Goal: Check status: Check status

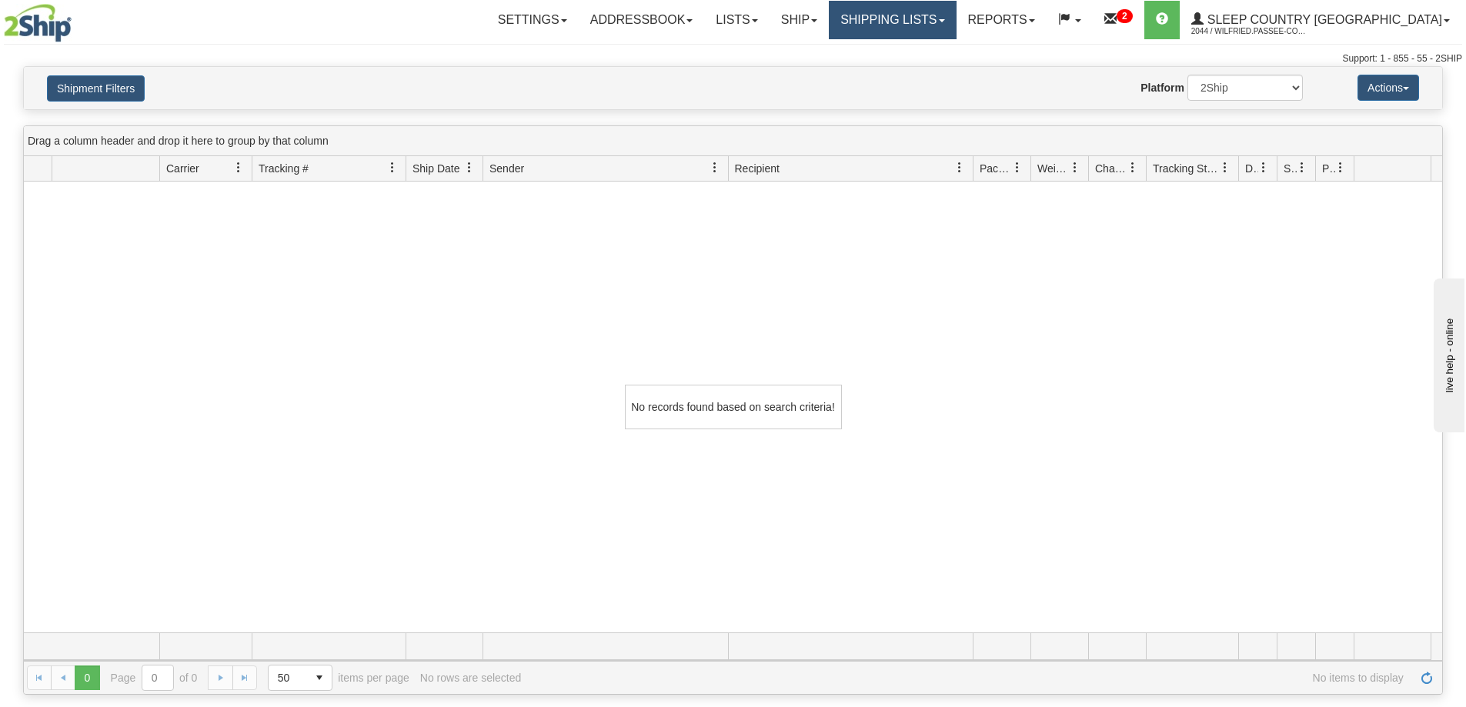
click at [953, 20] on link "Shipping lists" at bounding box center [892, 20] width 127 height 38
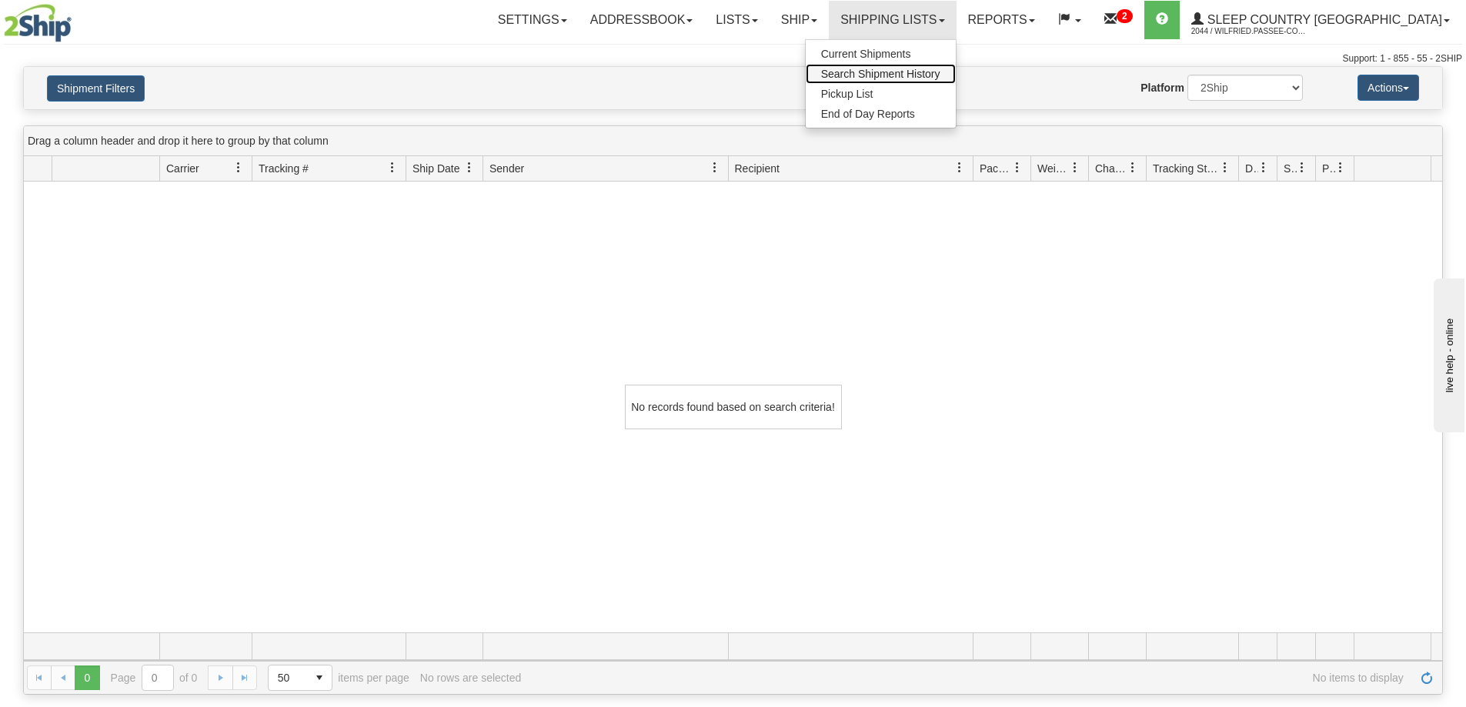
click at [940, 72] on span "Search Shipment History" at bounding box center [880, 74] width 119 height 12
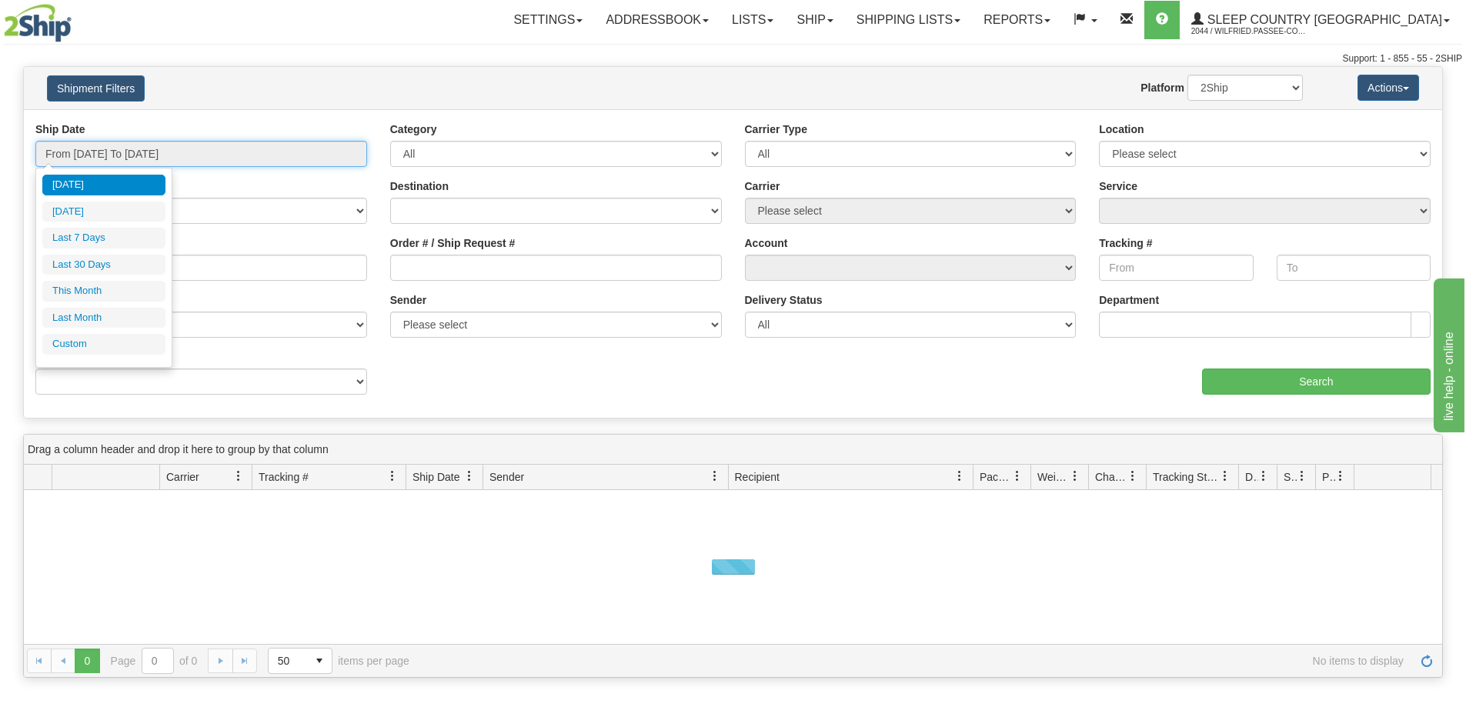
click at [118, 150] on input "From [DATE] To [DATE]" at bounding box center [201, 154] width 332 height 26
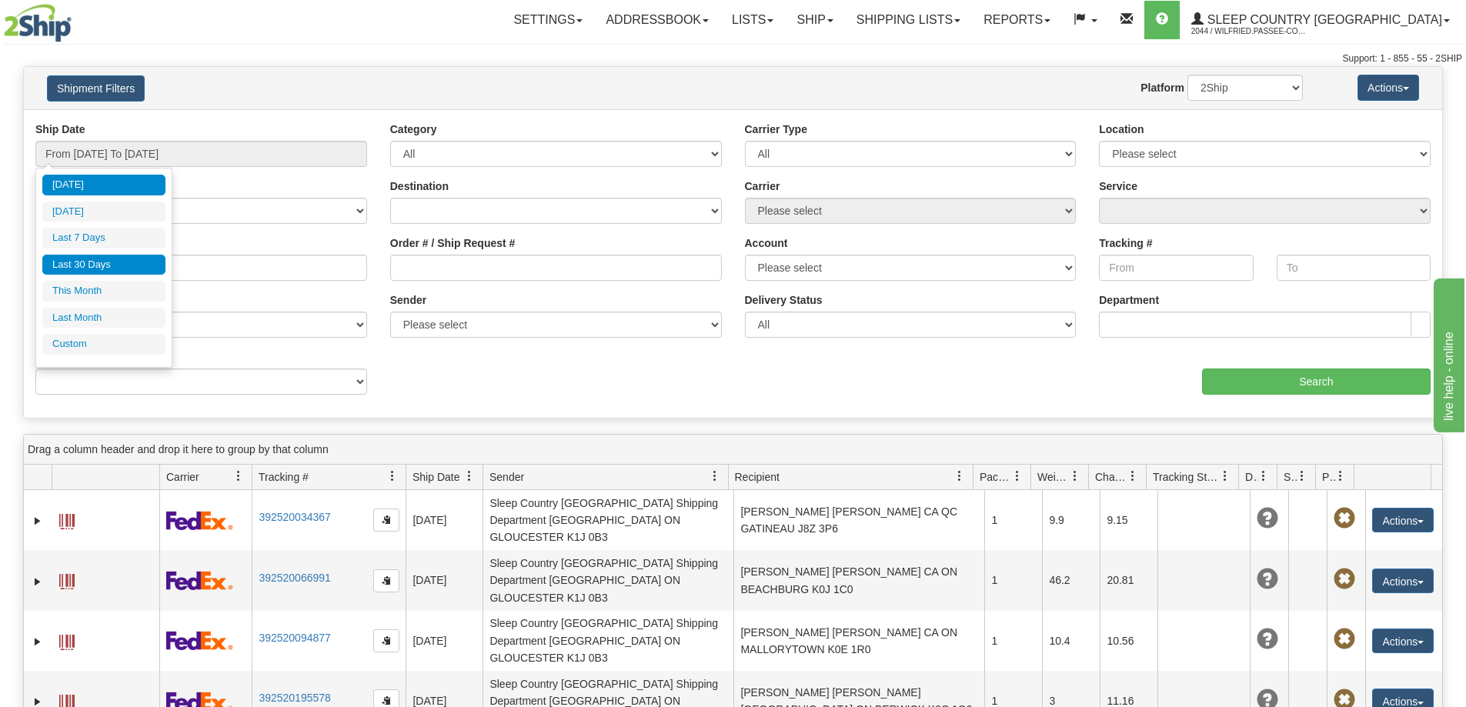
click at [129, 265] on li "Last 30 Days" at bounding box center [103, 265] width 123 height 21
type input "From [DATE] To [DATE]"
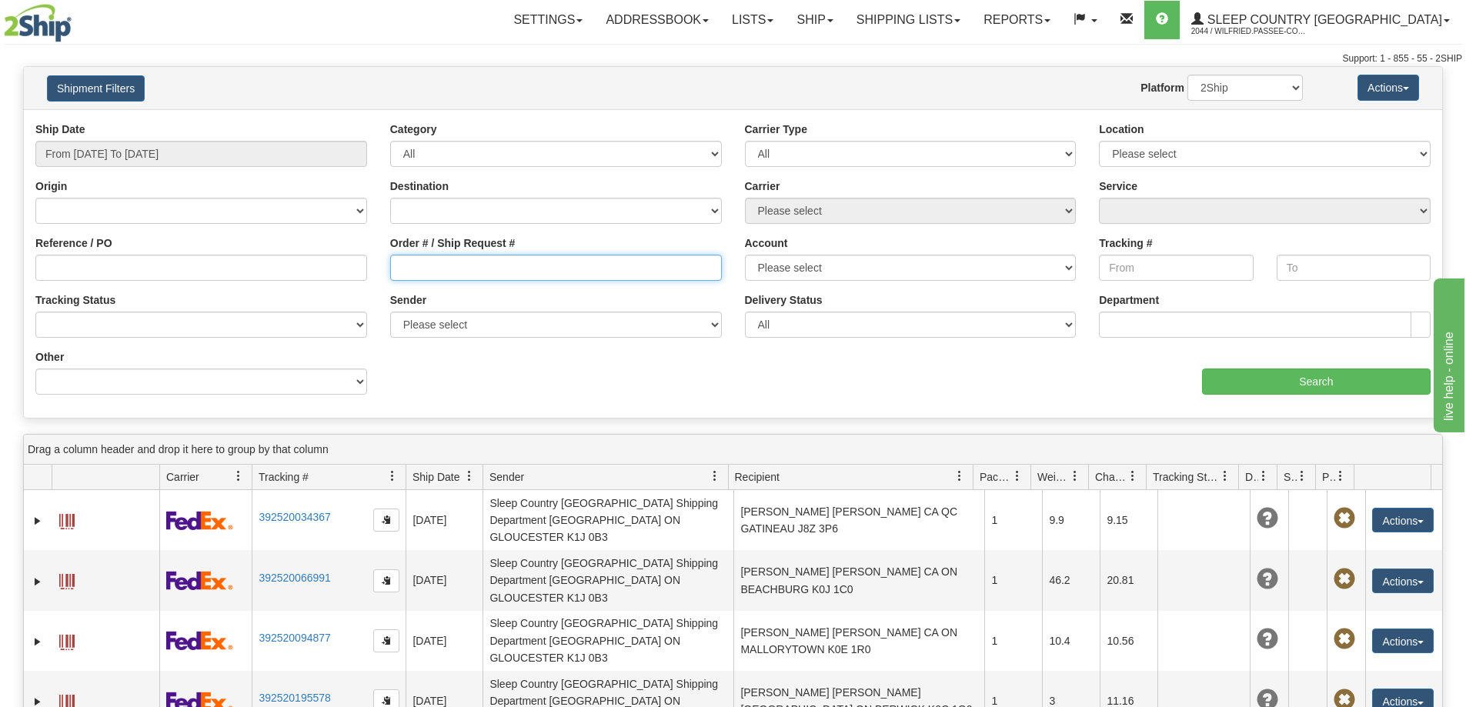
click at [479, 260] on input "Order # / Ship Request #" at bounding box center [556, 268] width 332 height 26
paste input "9002H994864"
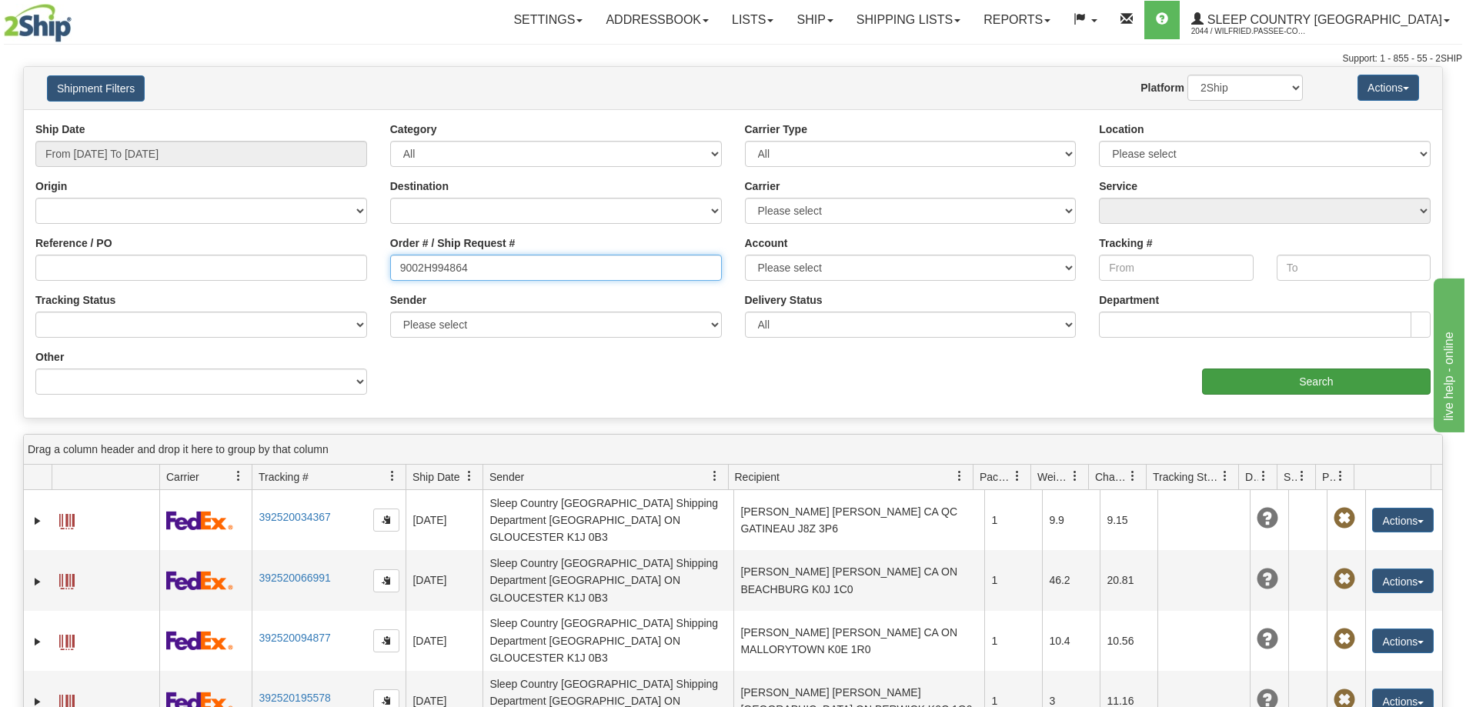
type input "9002H994864"
click at [1287, 378] on input "Search" at bounding box center [1316, 382] width 229 height 26
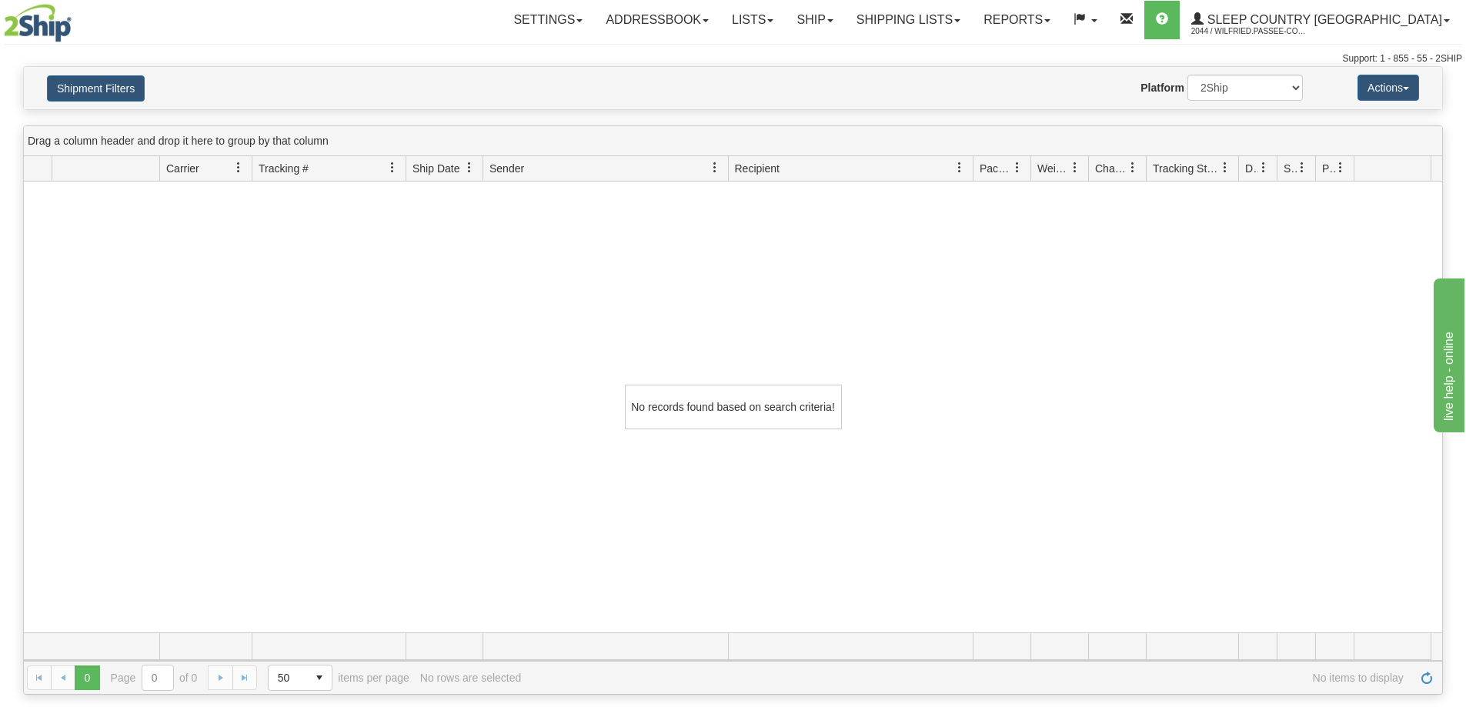
drag, startPoint x: 661, startPoint y: 347, endPoint x: 686, endPoint y: 330, distance: 30.5
click at [663, 347] on div "No records found based on search criteria!" at bounding box center [733, 407] width 1418 height 451
click at [972, 17] on link "Shipping lists" at bounding box center [908, 20] width 127 height 38
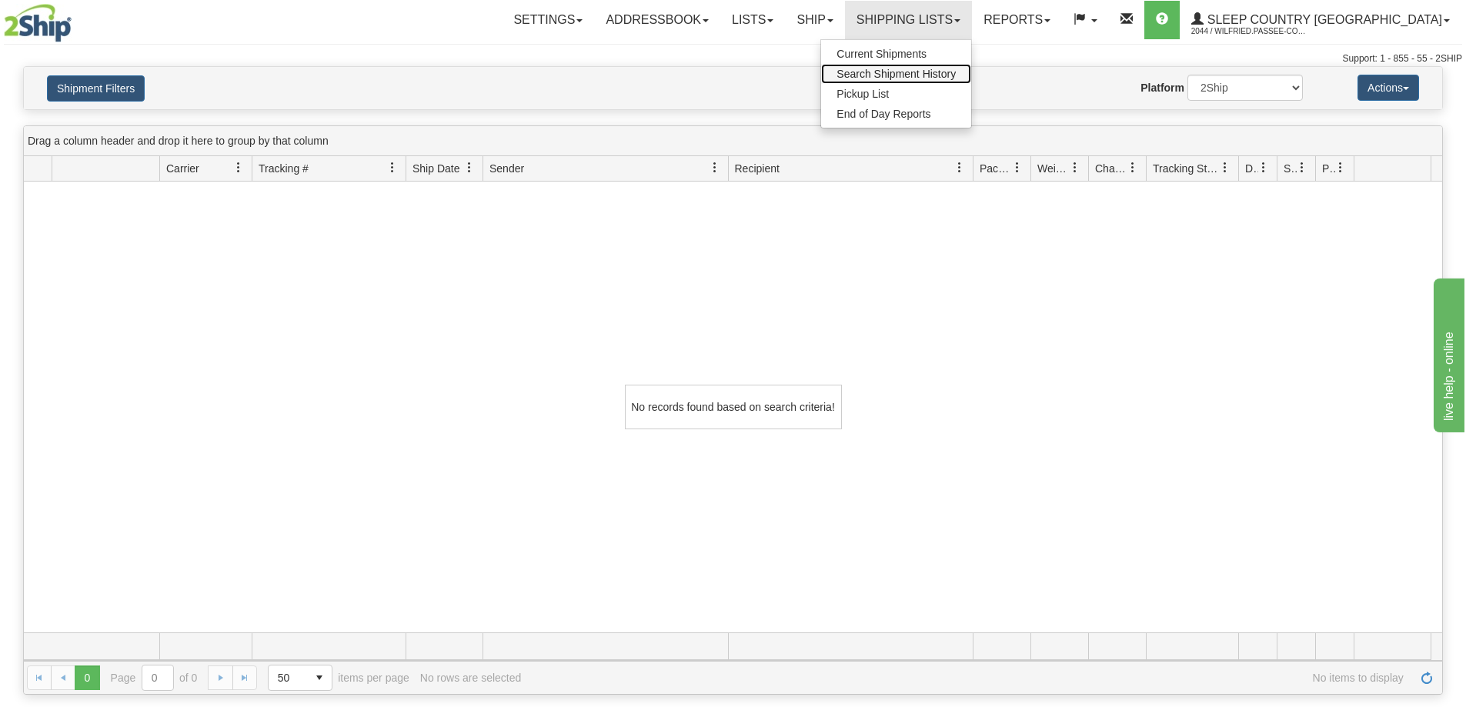
click at [956, 77] on span "Search Shipment History" at bounding box center [895, 74] width 119 height 12
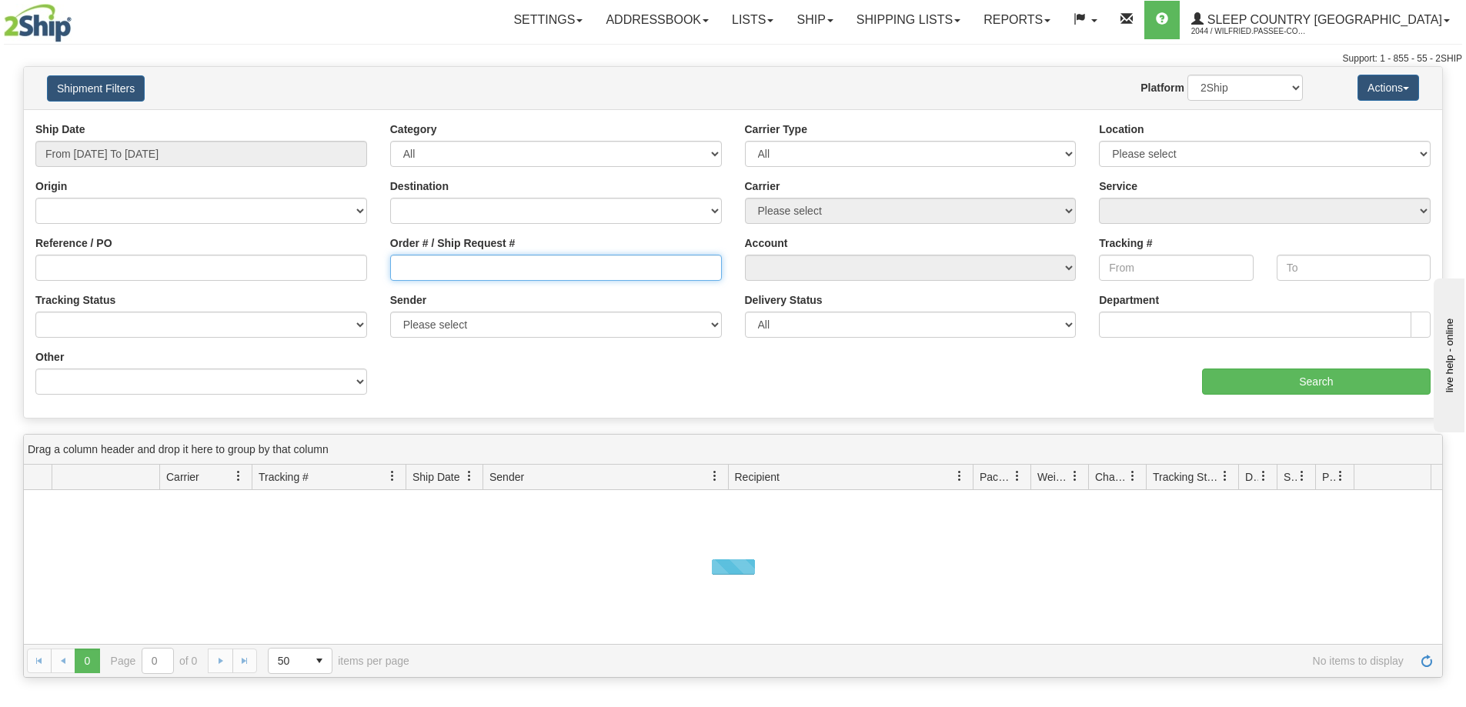
click at [420, 261] on input "Order # / Ship Request #" at bounding box center [556, 268] width 332 height 26
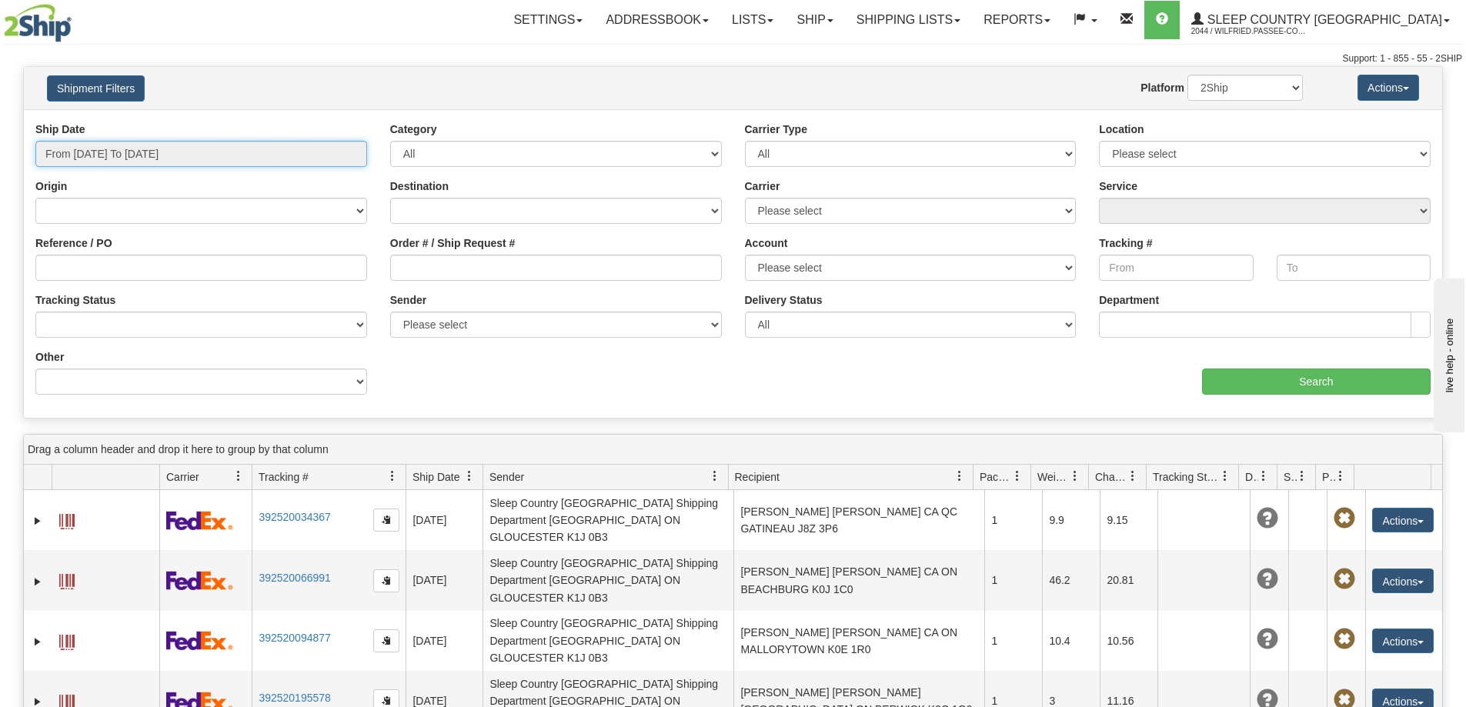
click at [123, 158] on input "From [DATE] To [DATE]" at bounding box center [201, 154] width 332 height 26
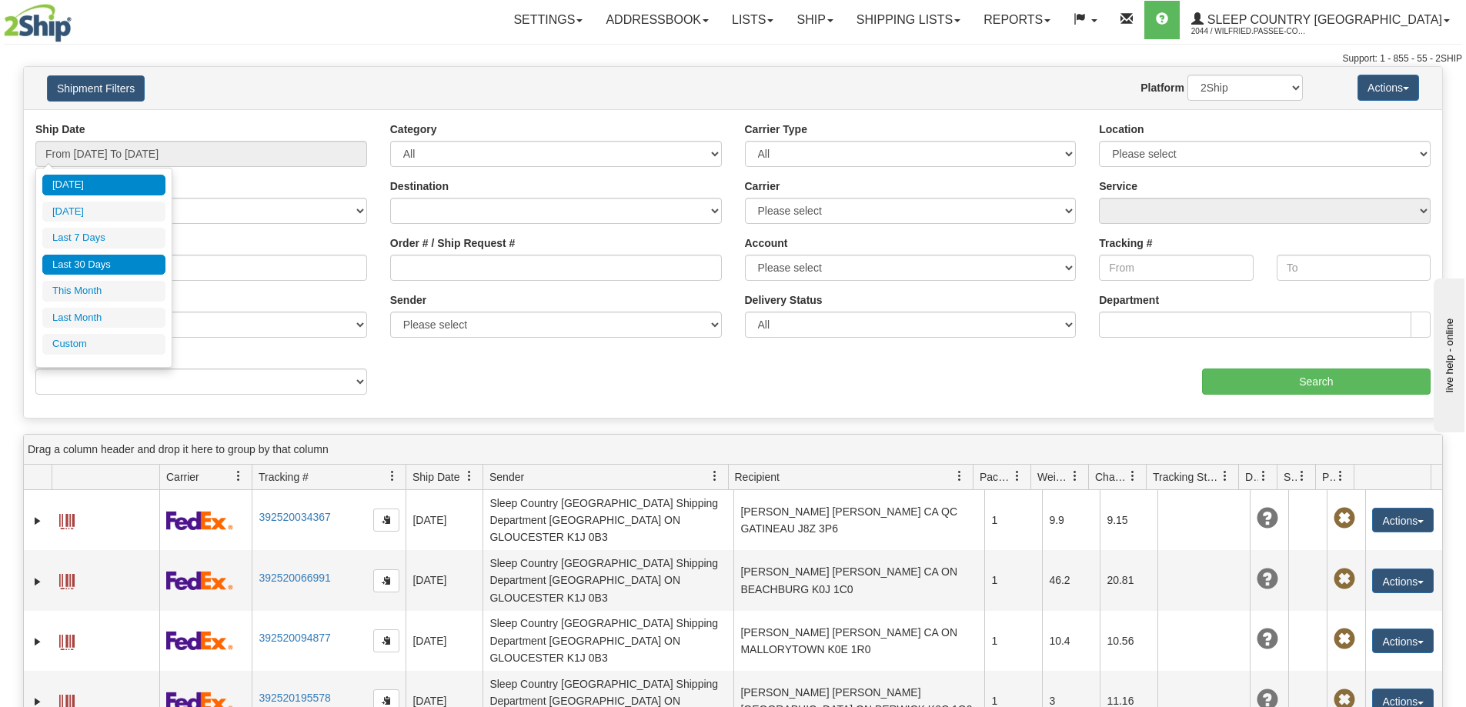
click at [126, 262] on li "Last 30 Days" at bounding box center [103, 265] width 123 height 21
type input "From [DATE] To [DATE]"
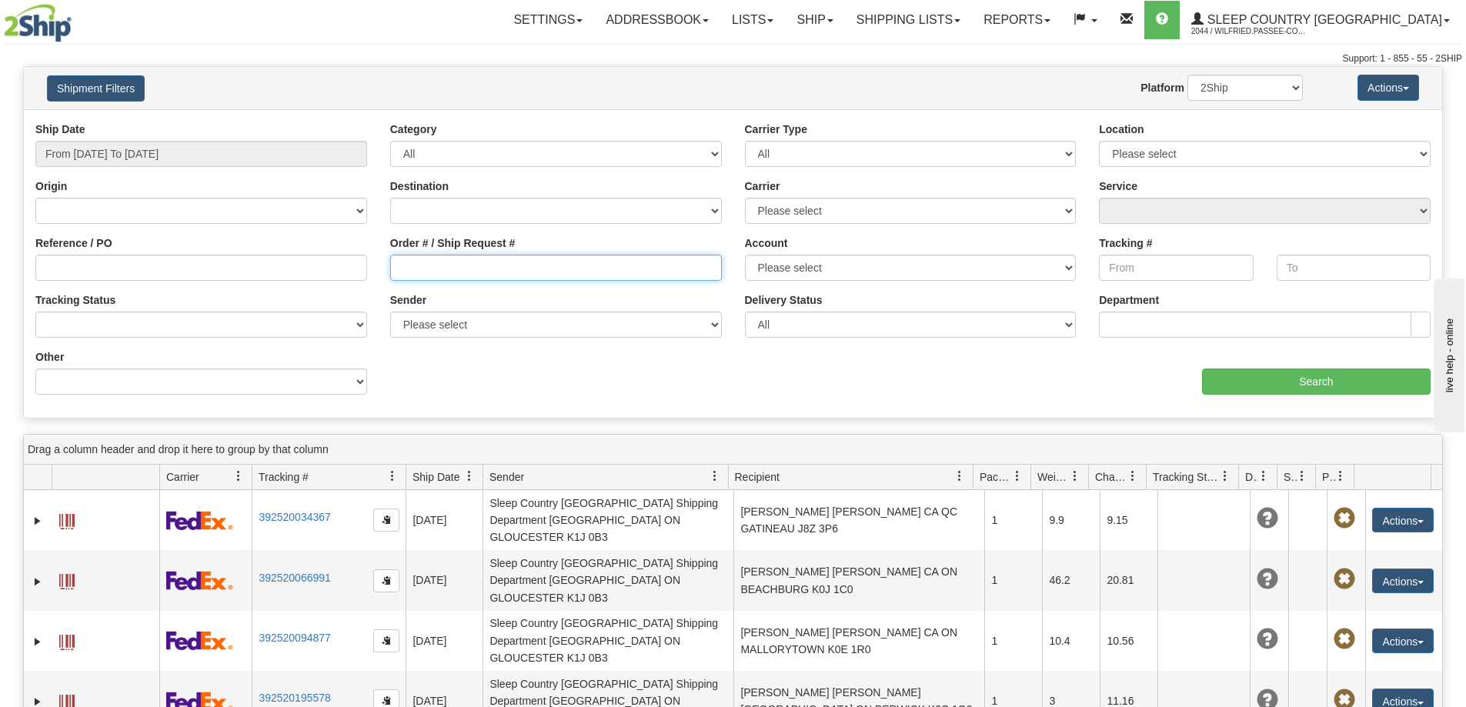
click at [482, 266] on input "Order # / Ship Request #" at bounding box center [556, 268] width 332 height 26
paste input "9002H994864"
type input "9002H994864"
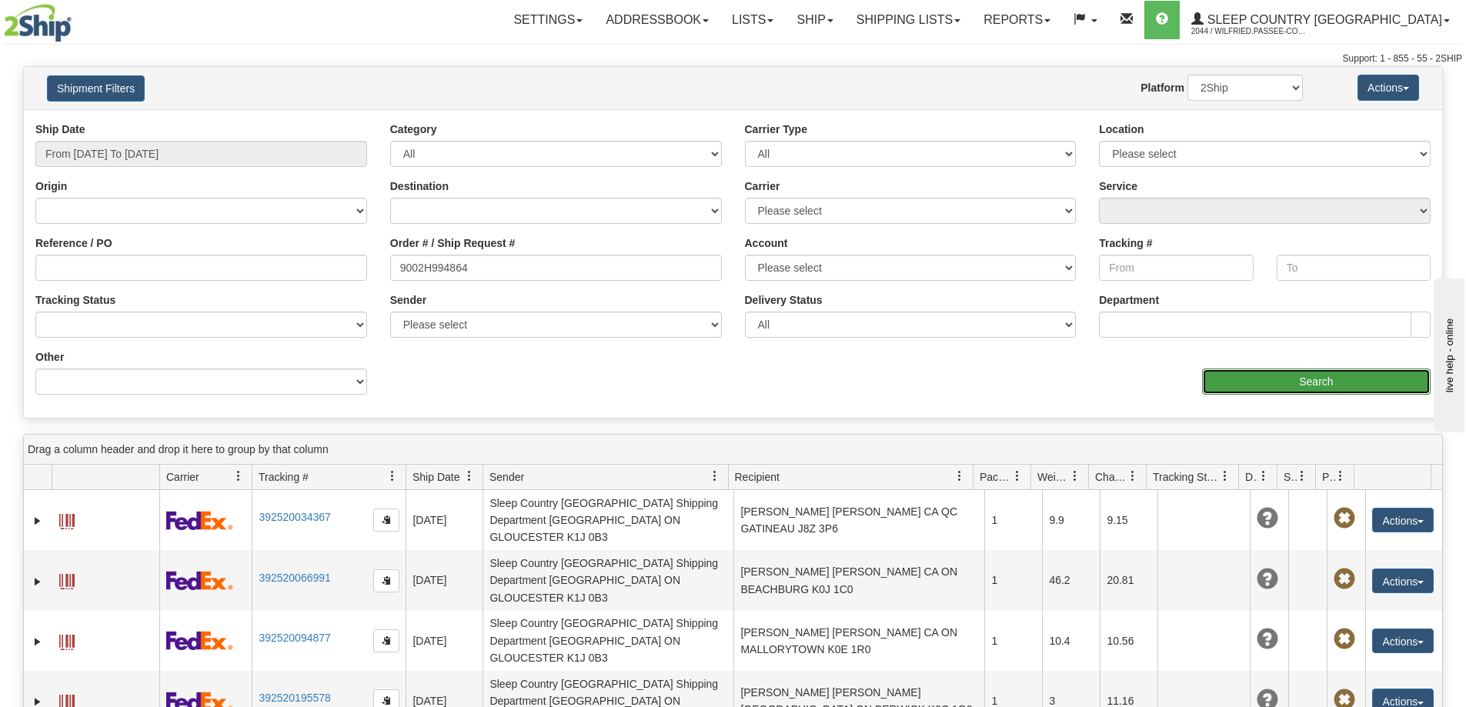
click at [1247, 393] on input "Search" at bounding box center [1316, 382] width 229 height 26
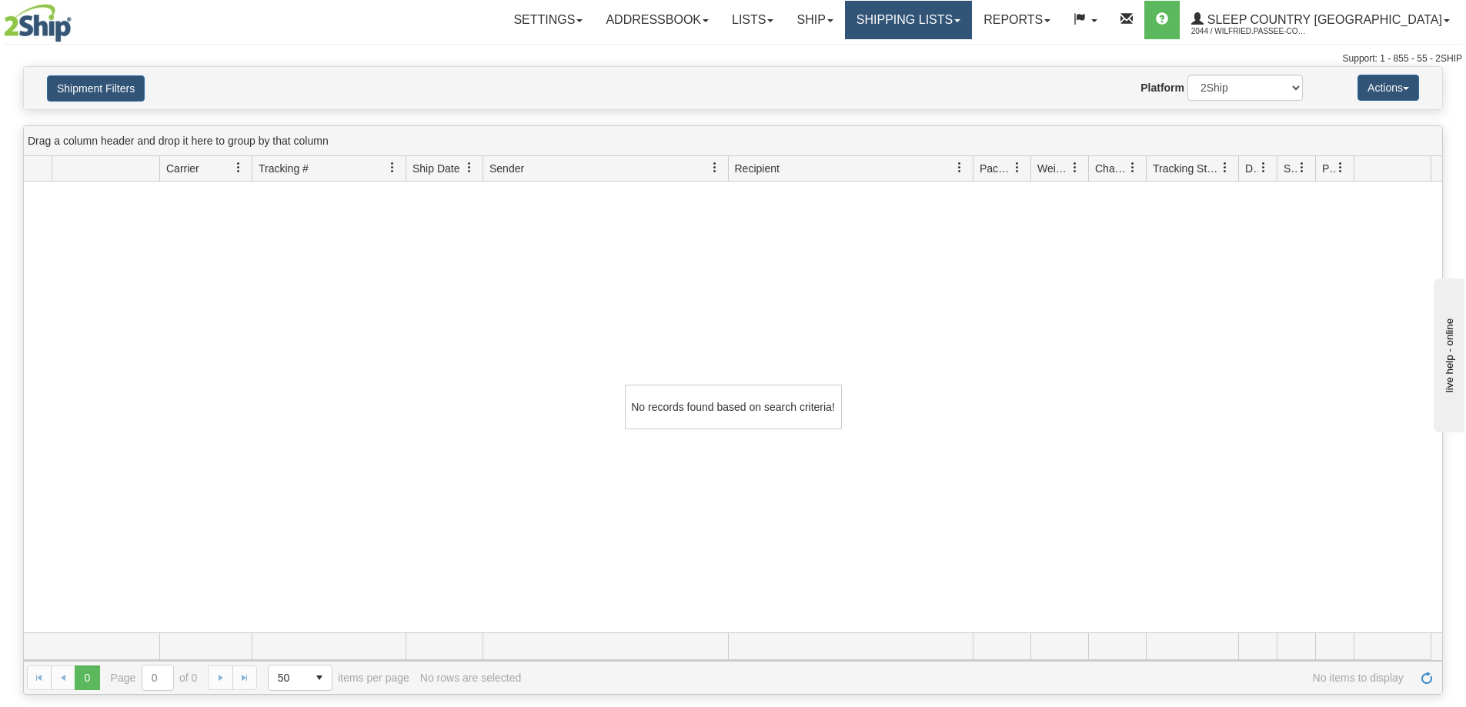
click at [972, 19] on link "Shipping lists" at bounding box center [908, 20] width 127 height 38
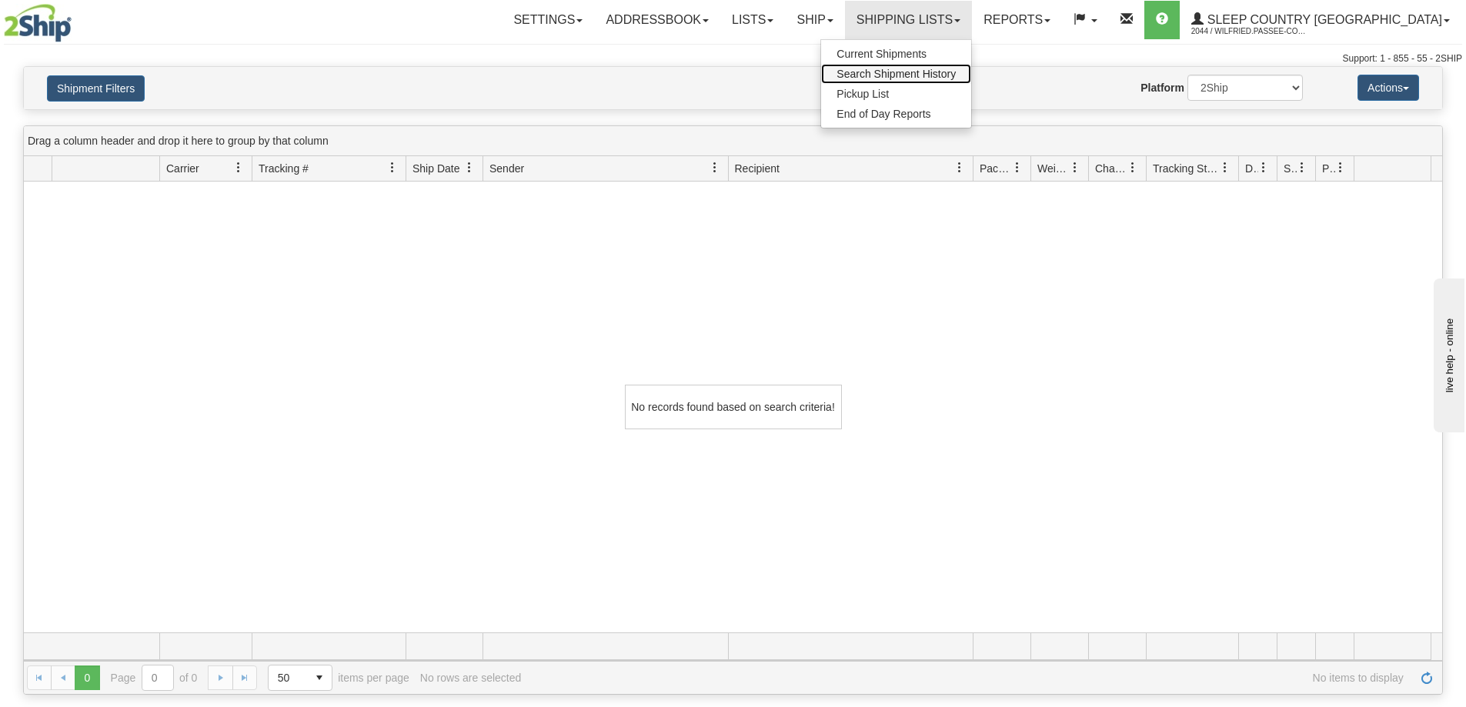
click at [956, 69] on span "Search Shipment History" at bounding box center [895, 74] width 119 height 12
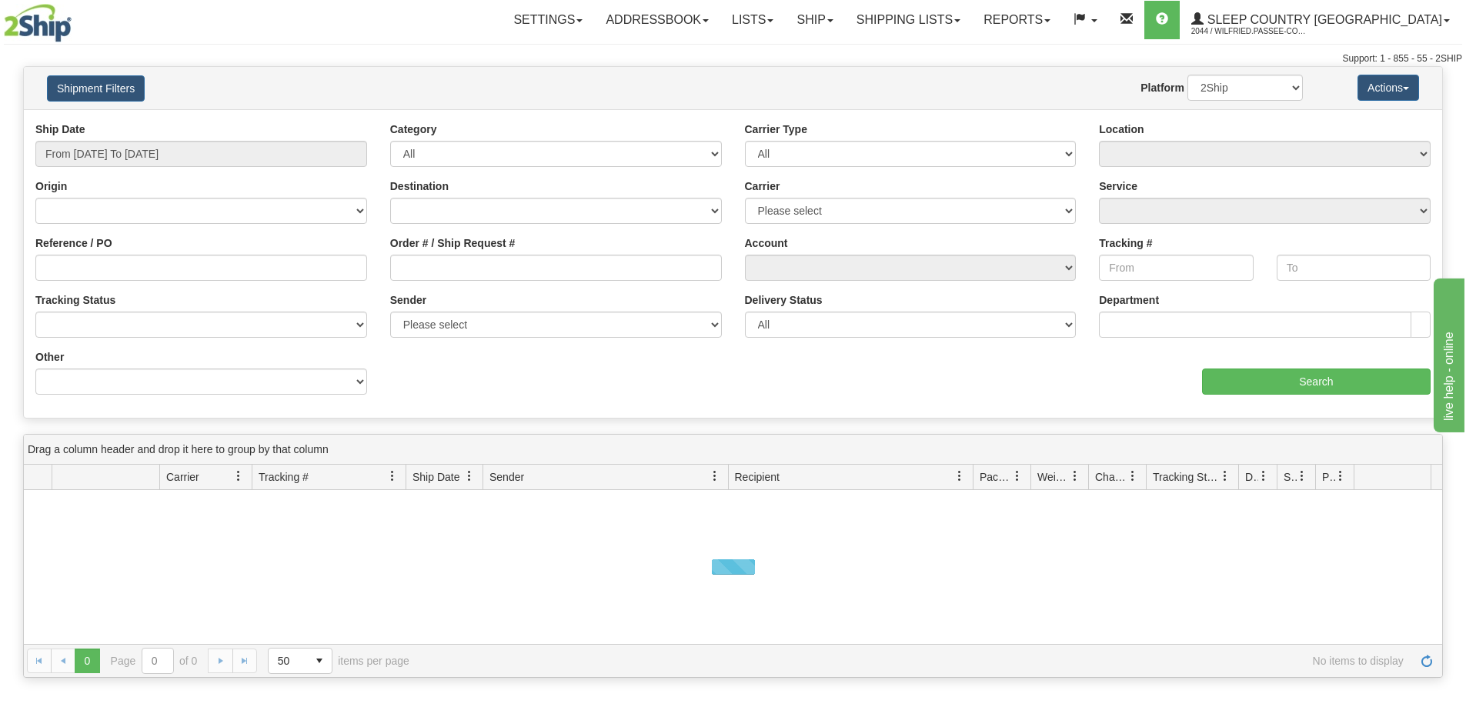
click at [442, 40] on div "Toggle navigation Settings Shipping Preferences Fields Preferences New" at bounding box center [733, 33] width 1466 height 66
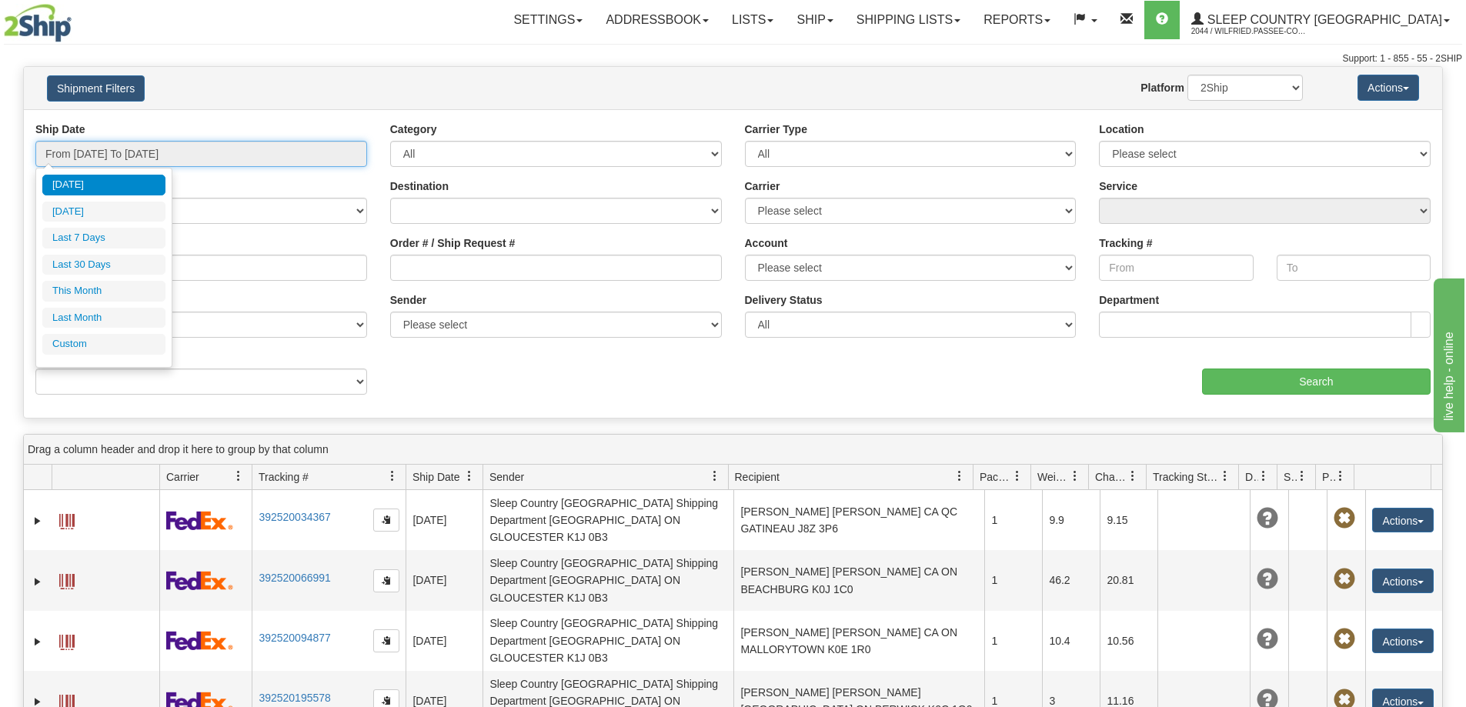
click at [157, 156] on input "From [DATE] To [DATE]" at bounding box center [201, 154] width 332 height 26
click at [122, 266] on li "Last 30 Days" at bounding box center [103, 265] width 123 height 21
type input "From [DATE] To [DATE]"
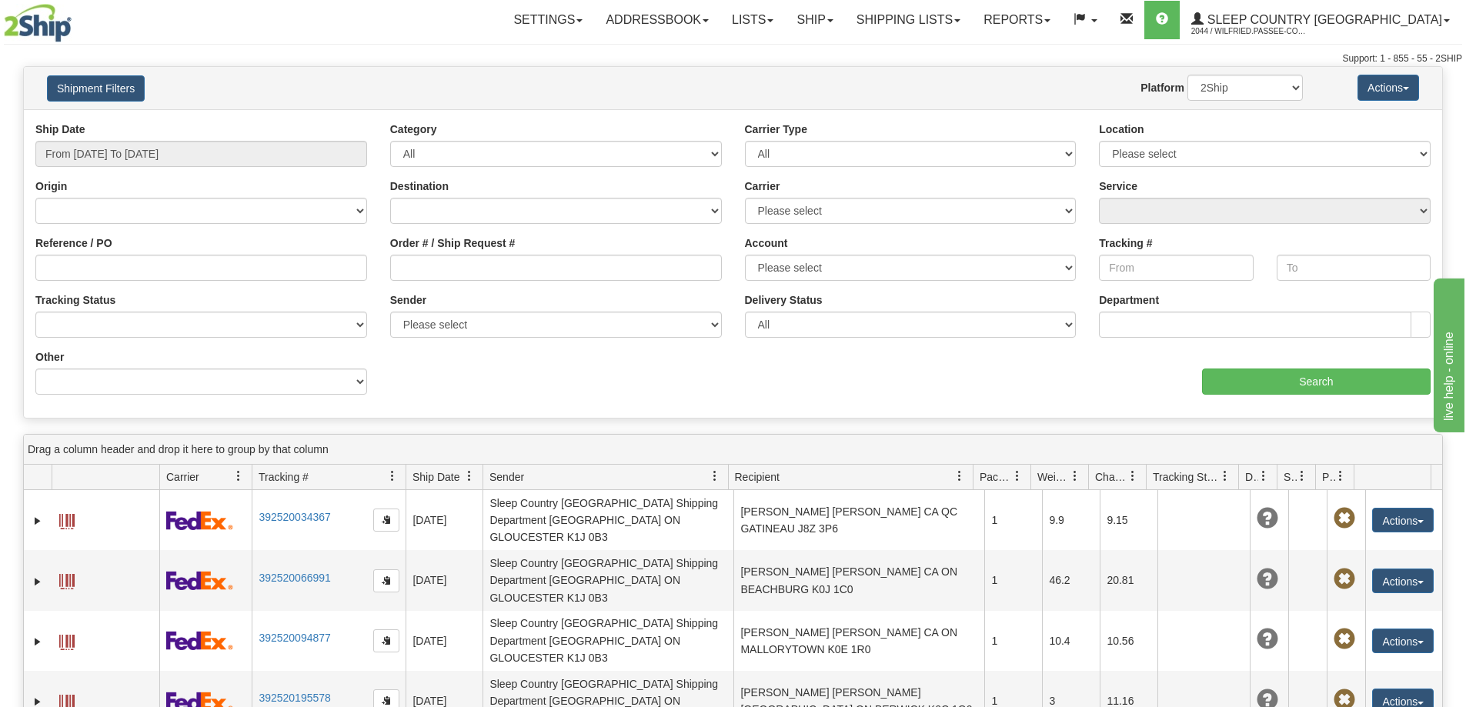
click at [412, 69] on div "Shipment Filters Website Agent Nothing selected Client User Platform 2Ship Impo…" at bounding box center [733, 88] width 1418 height 42
click at [476, 267] on input "Order # / Ship Request #" at bounding box center [556, 268] width 332 height 26
paste input "9002H994864"
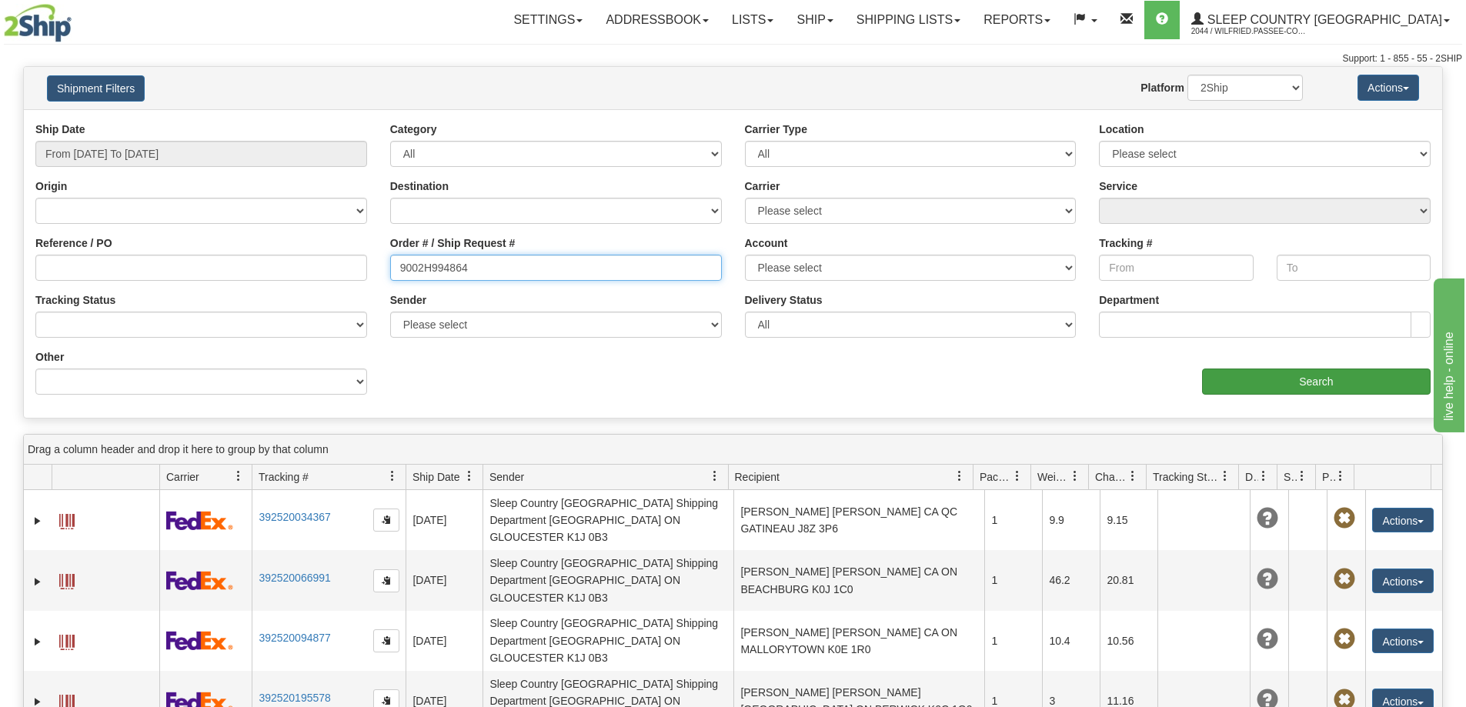
type input "9002H994864"
click at [1356, 382] on input "Search" at bounding box center [1316, 382] width 229 height 26
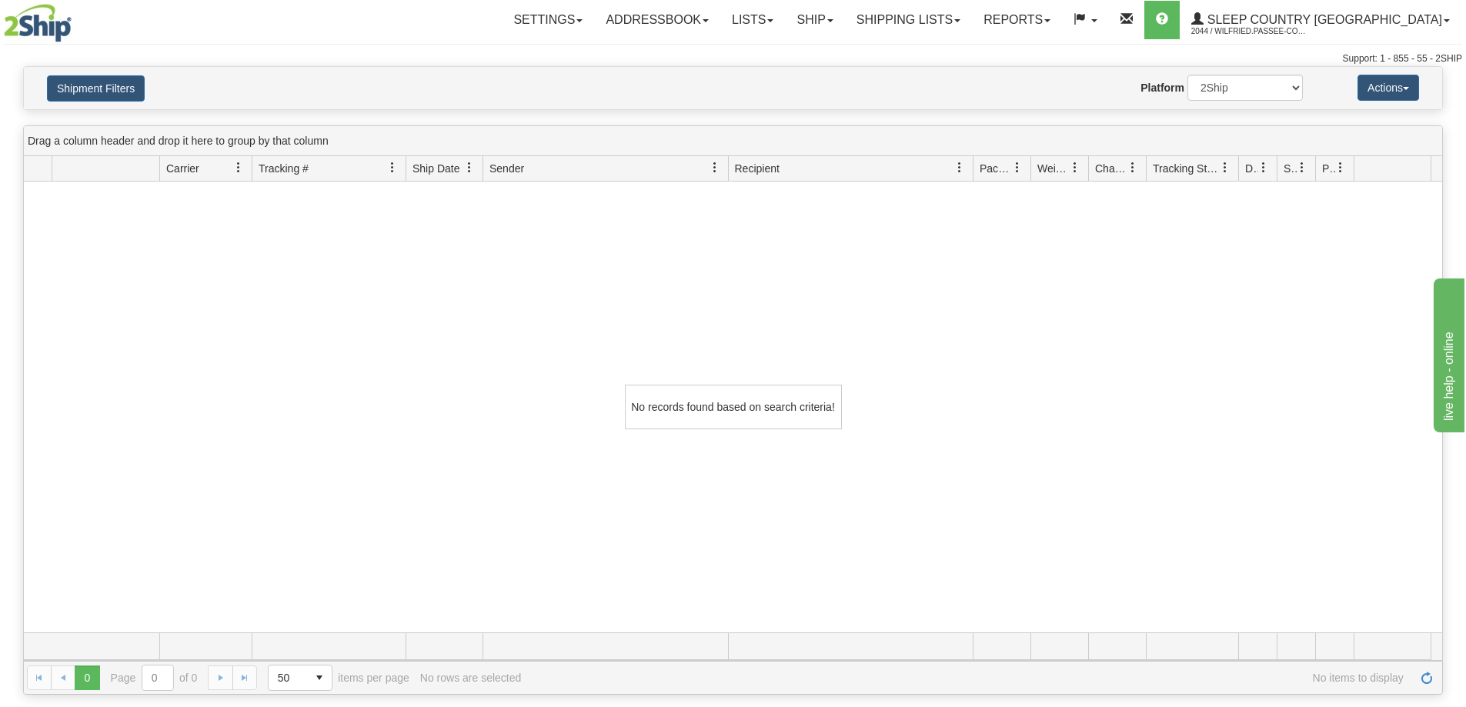
click at [422, 25] on div "Settings Shipping Preferences Fields Preferences New Addressbook Recipients" at bounding box center [860, 20] width 1202 height 38
click at [972, 28] on link "Shipping lists" at bounding box center [908, 20] width 127 height 38
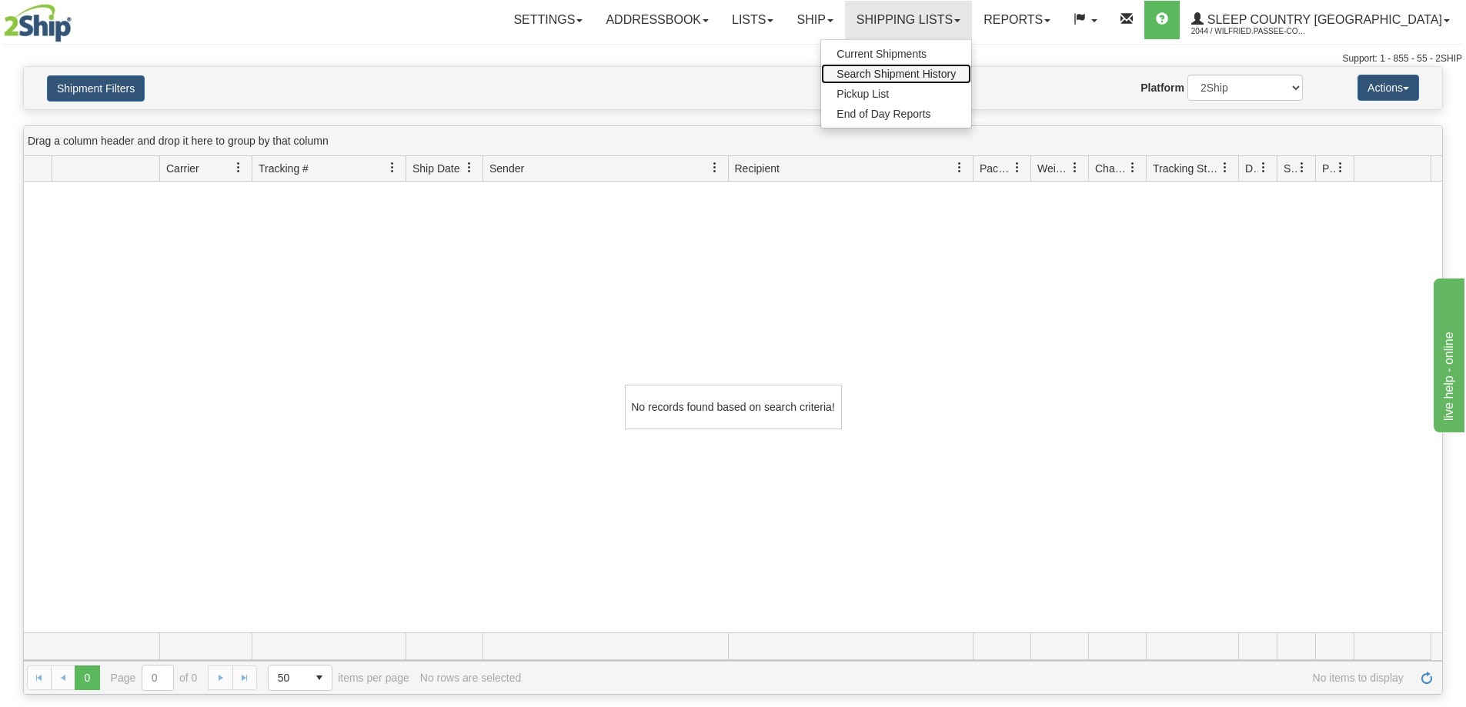
click at [956, 71] on span "Search Shipment History" at bounding box center [895, 74] width 119 height 12
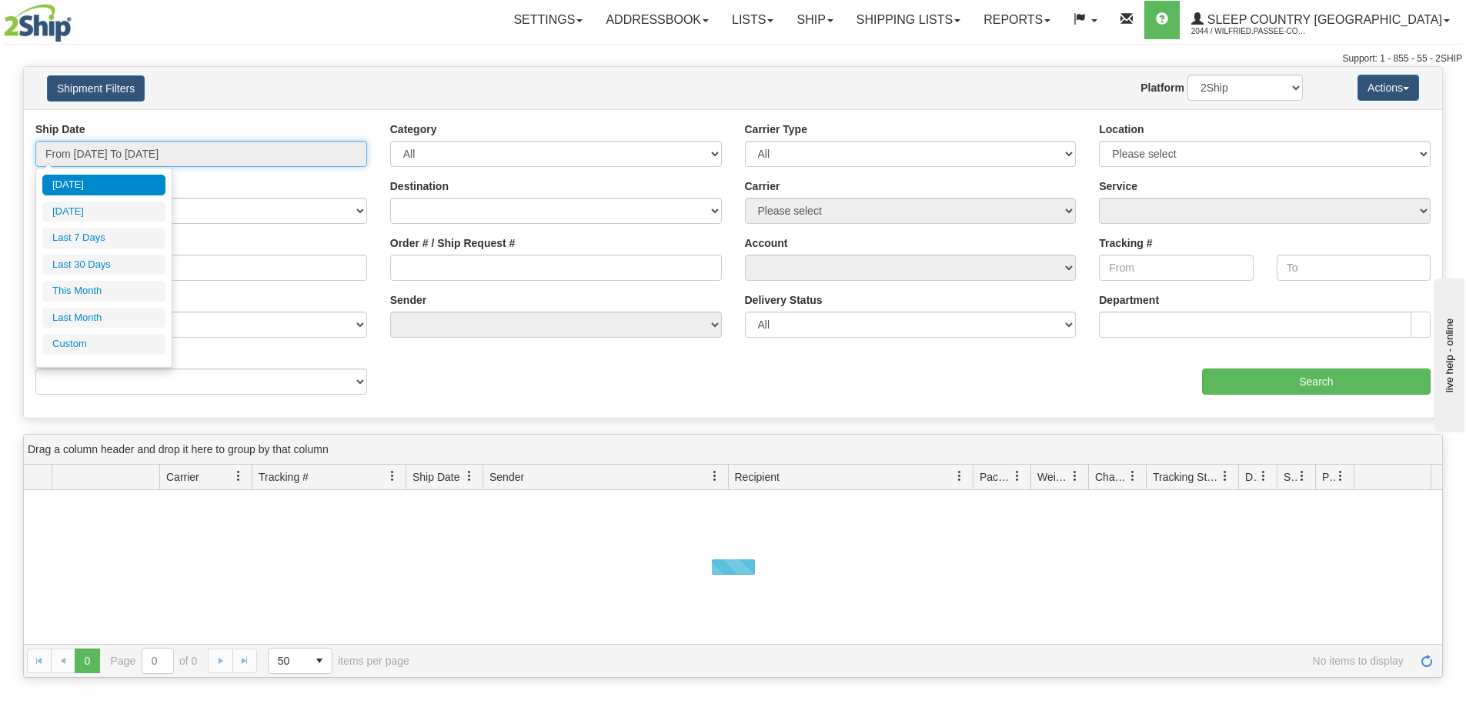
click at [172, 155] on input "From [DATE] To [DATE]" at bounding box center [201, 154] width 332 height 26
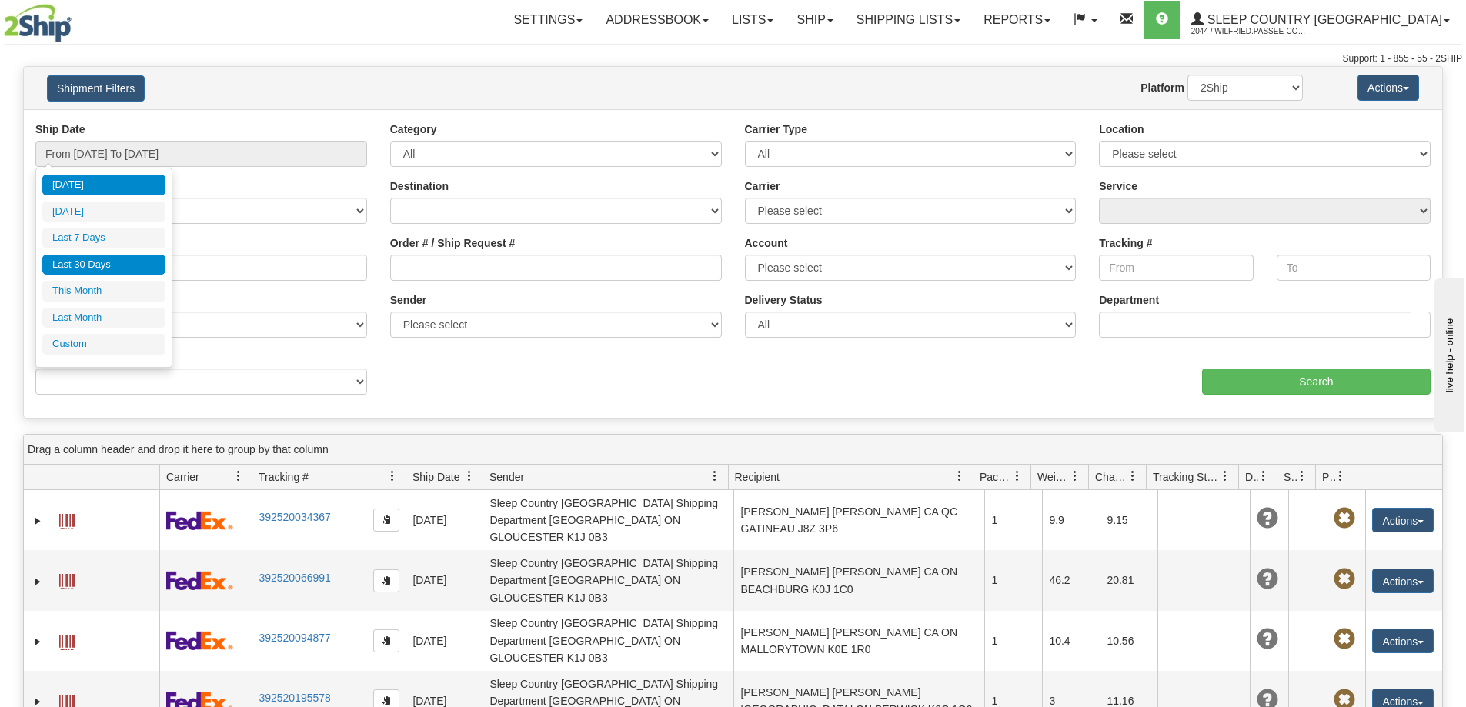
click at [137, 265] on li "Last 30 Days" at bounding box center [103, 265] width 123 height 21
type input "From [DATE] To [DATE]"
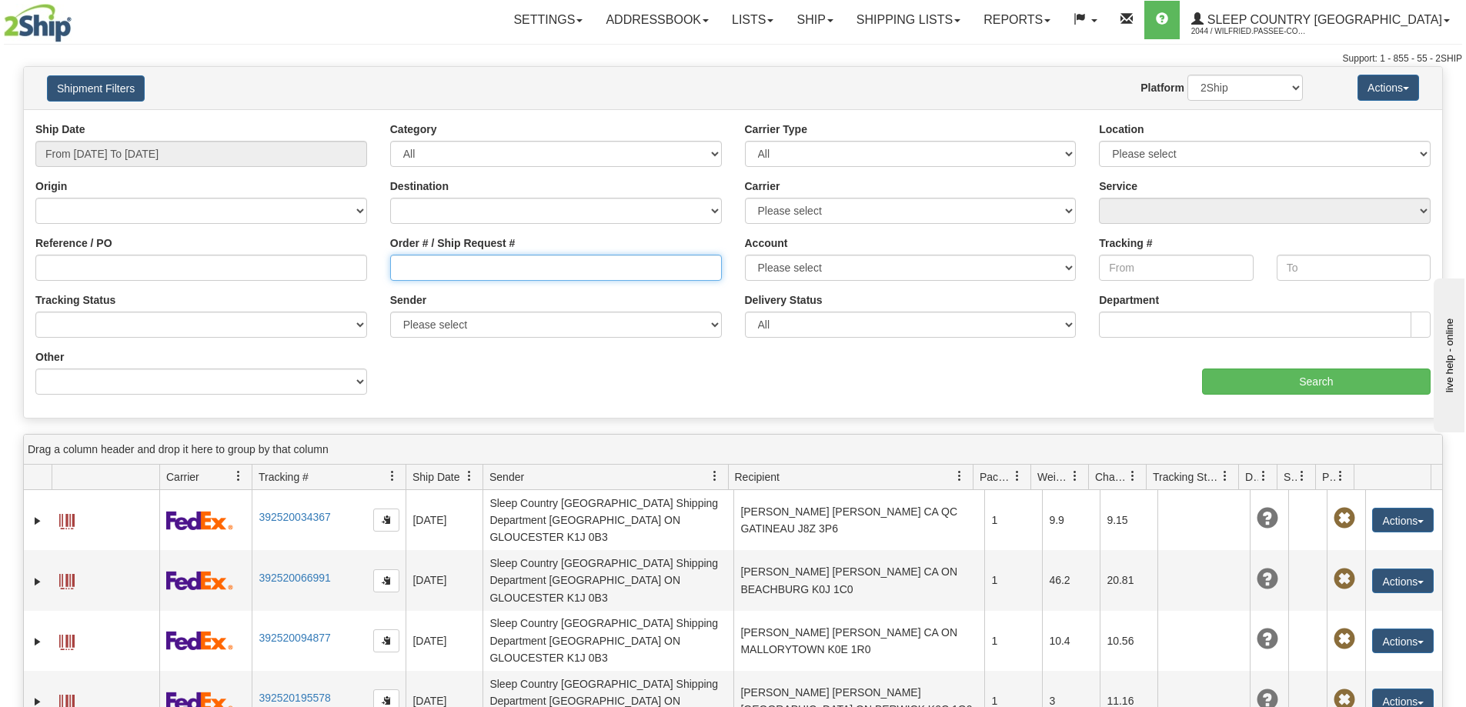
drag, startPoint x: 532, startPoint y: 272, endPoint x: 546, endPoint y: 274, distance: 14.7
click at [532, 272] on input "Order # / Ship Request #" at bounding box center [556, 268] width 332 height 26
paste input "9002H983235"
type input "9002H983235"
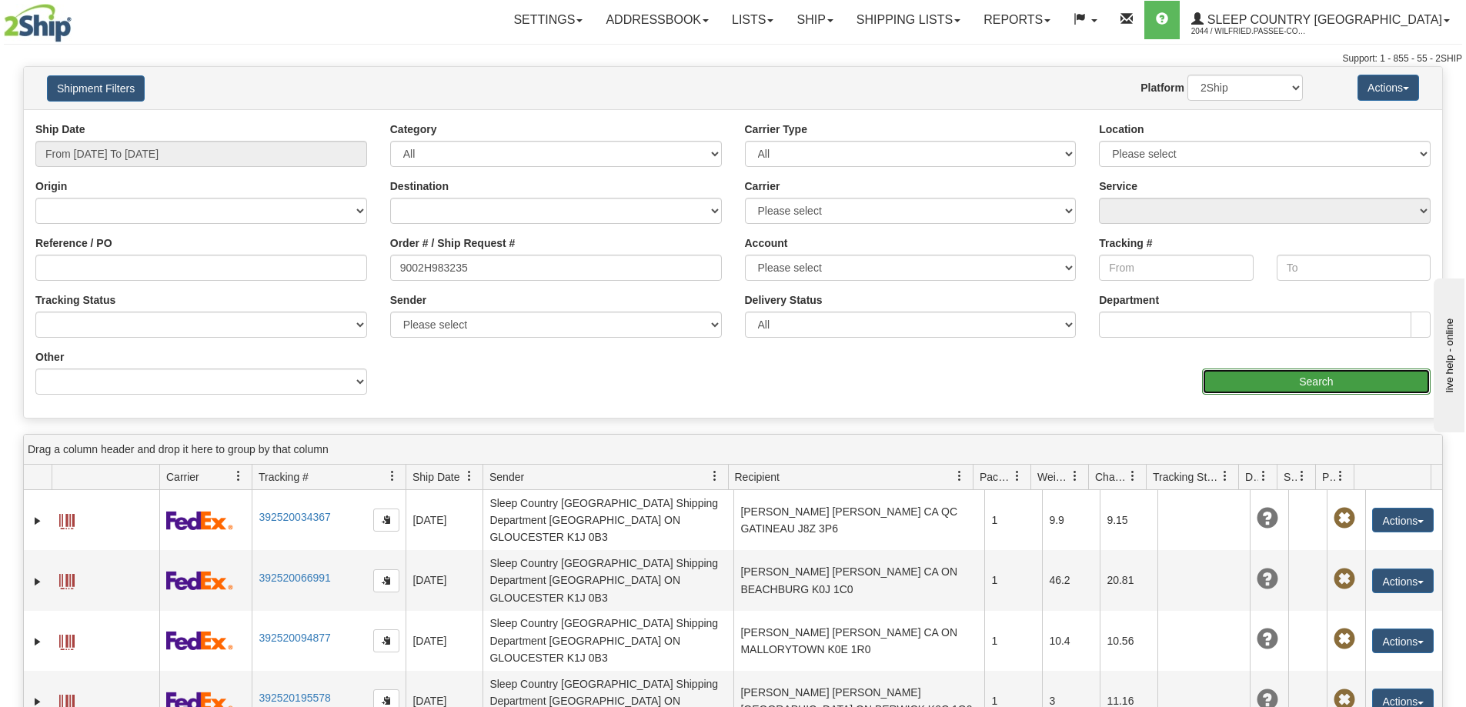
click at [1265, 379] on input "Search" at bounding box center [1316, 382] width 229 height 26
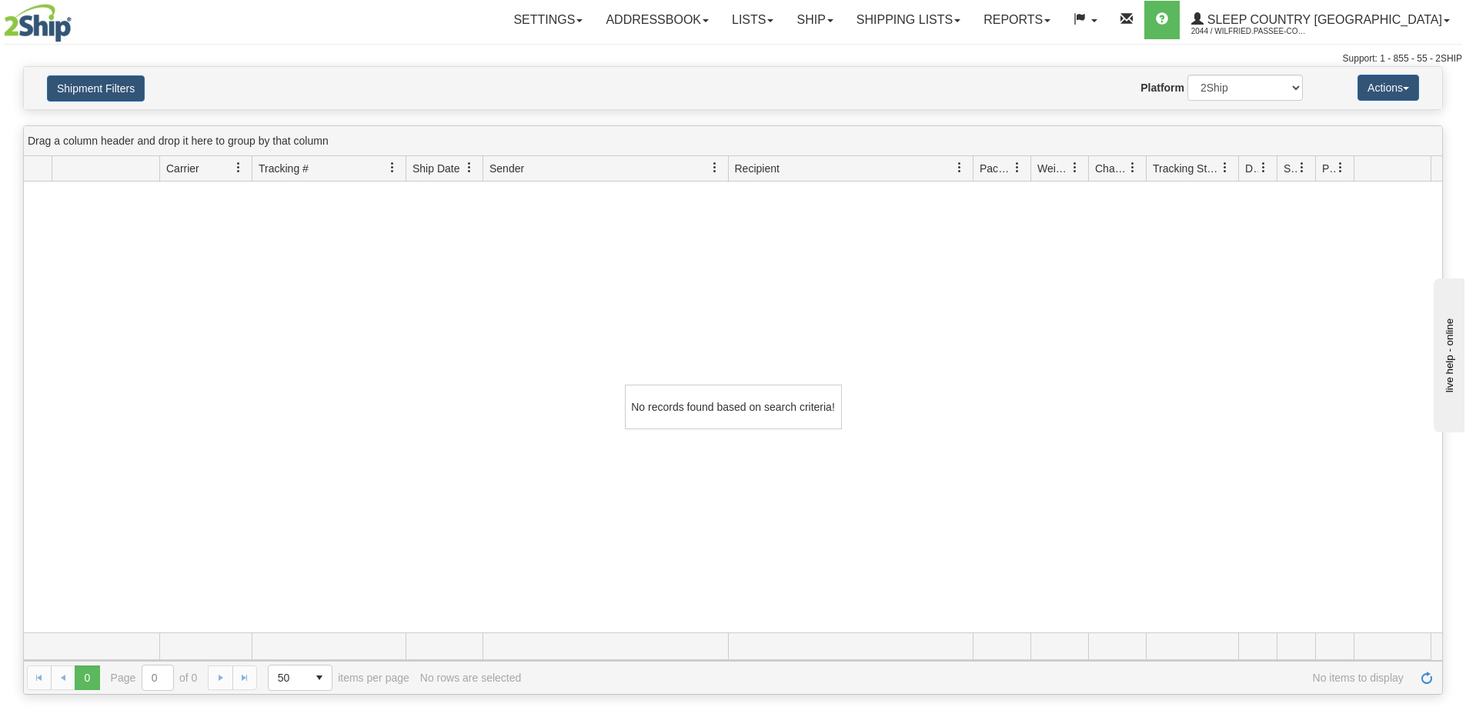
drag, startPoint x: 379, startPoint y: 37, endPoint x: 300, endPoint y: 4, distance: 85.2
click at [376, 37] on div "Settings Shipping Preferences Fields Preferences New Addressbook Recipients" at bounding box center [860, 20] width 1202 height 38
